Goal: Task Accomplishment & Management: Use online tool/utility

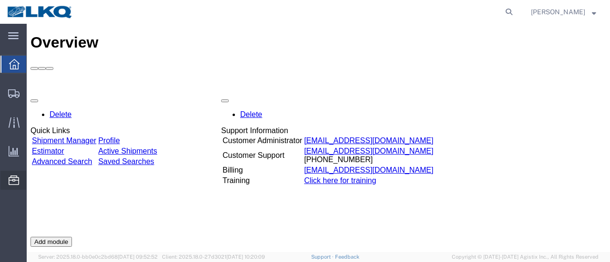
click at [0, 0] on span "Location Appointment" at bounding box center [0, 0] width 0 height 0
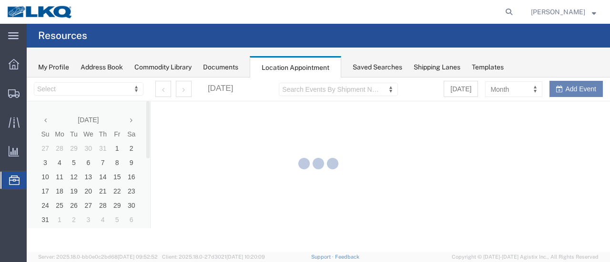
select select "28716"
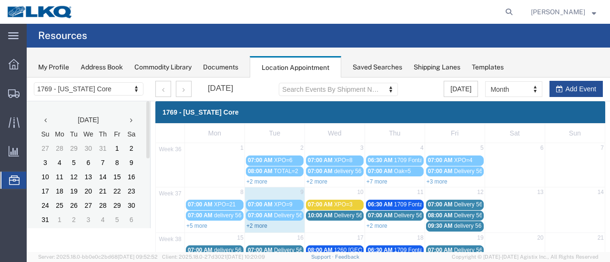
click at [263, 226] on link "+2 more" at bounding box center [256, 226] width 21 height 7
